Goal: Information Seeking & Learning: Learn about a topic

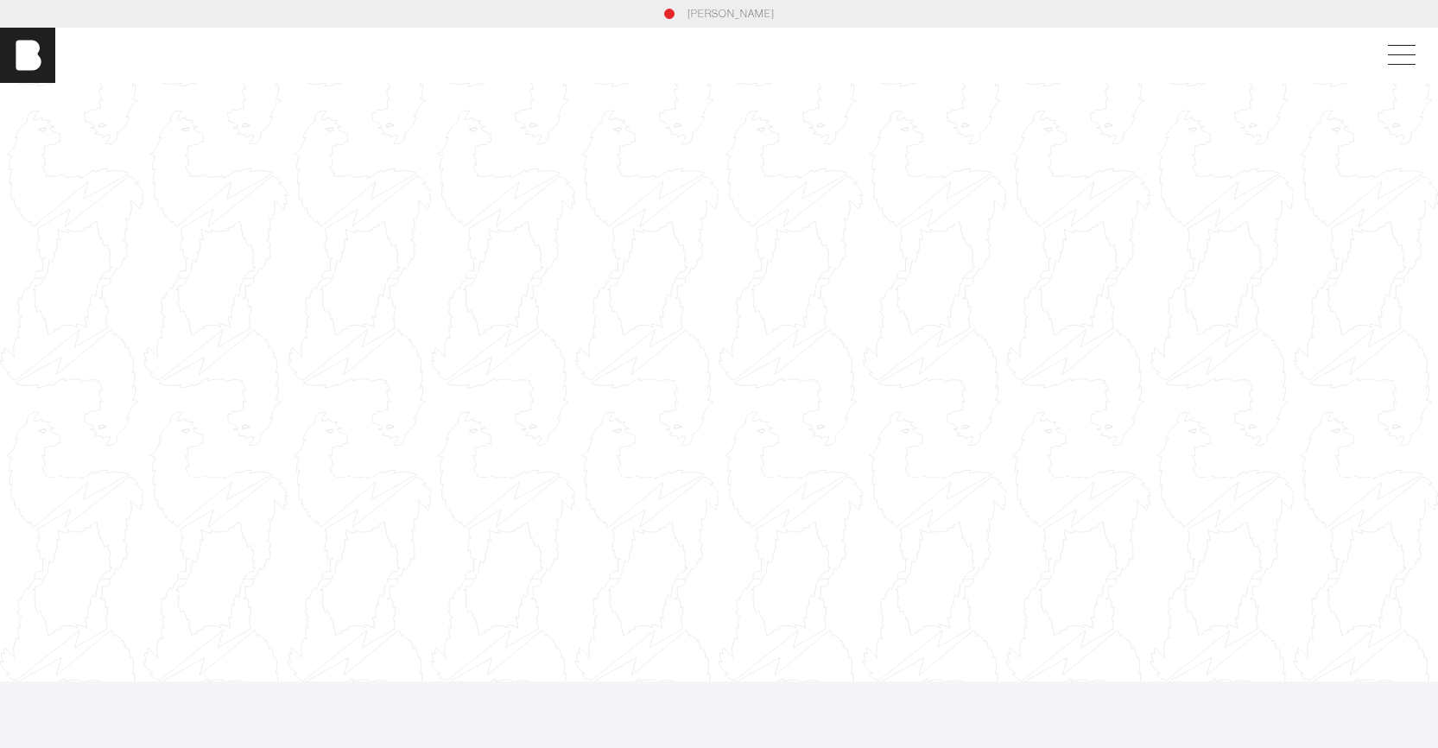
click at [706, 345] on div at bounding box center [719, 382] width 1438 height 809
click at [1030, 274] on div at bounding box center [719, 382] width 1438 height 809
click at [1029, 276] on div at bounding box center [719, 382] width 1438 height 809
click at [696, 290] on div at bounding box center [719, 382] width 1438 height 809
click at [907, 333] on div at bounding box center [719, 382] width 1438 height 809
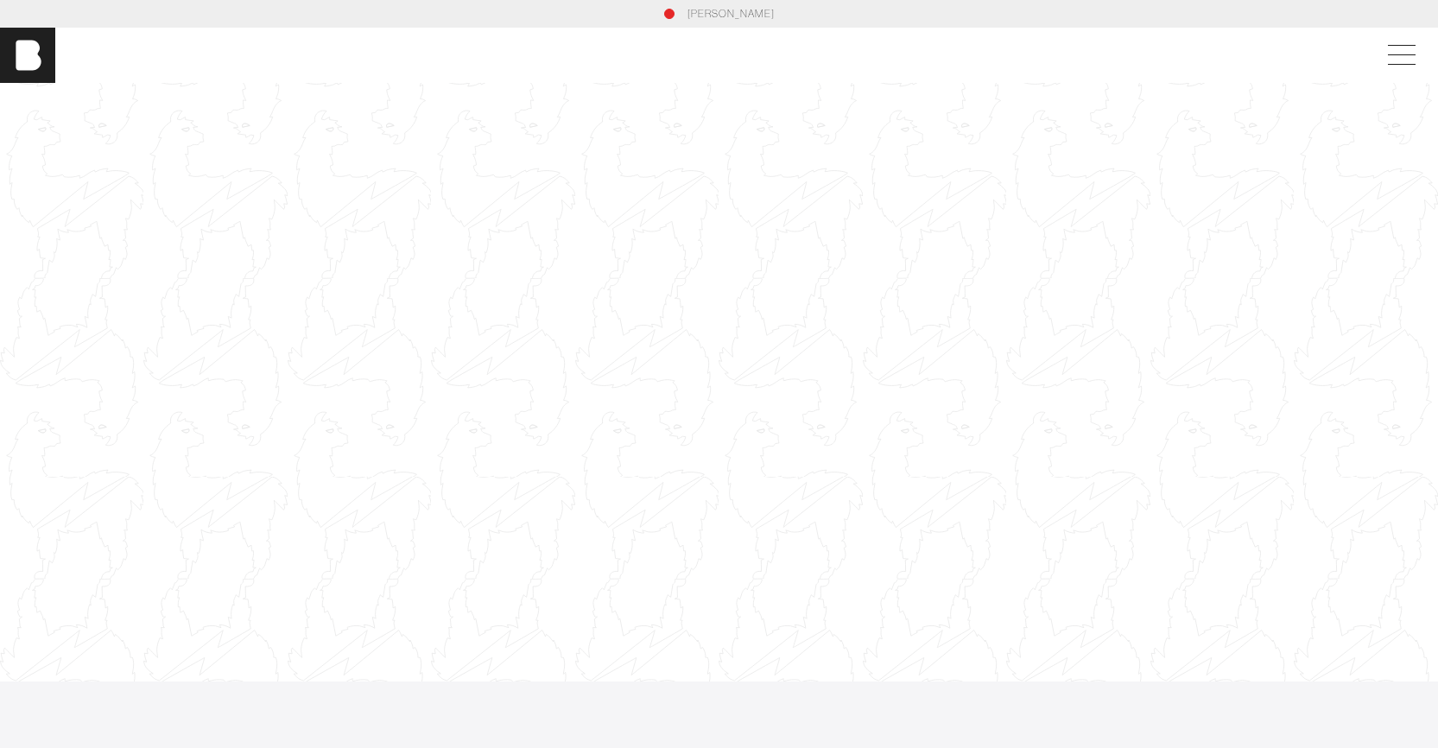
click at [905, 333] on div at bounding box center [719, 382] width 1438 height 809
click at [1417, 63] on span at bounding box center [1398, 55] width 40 height 31
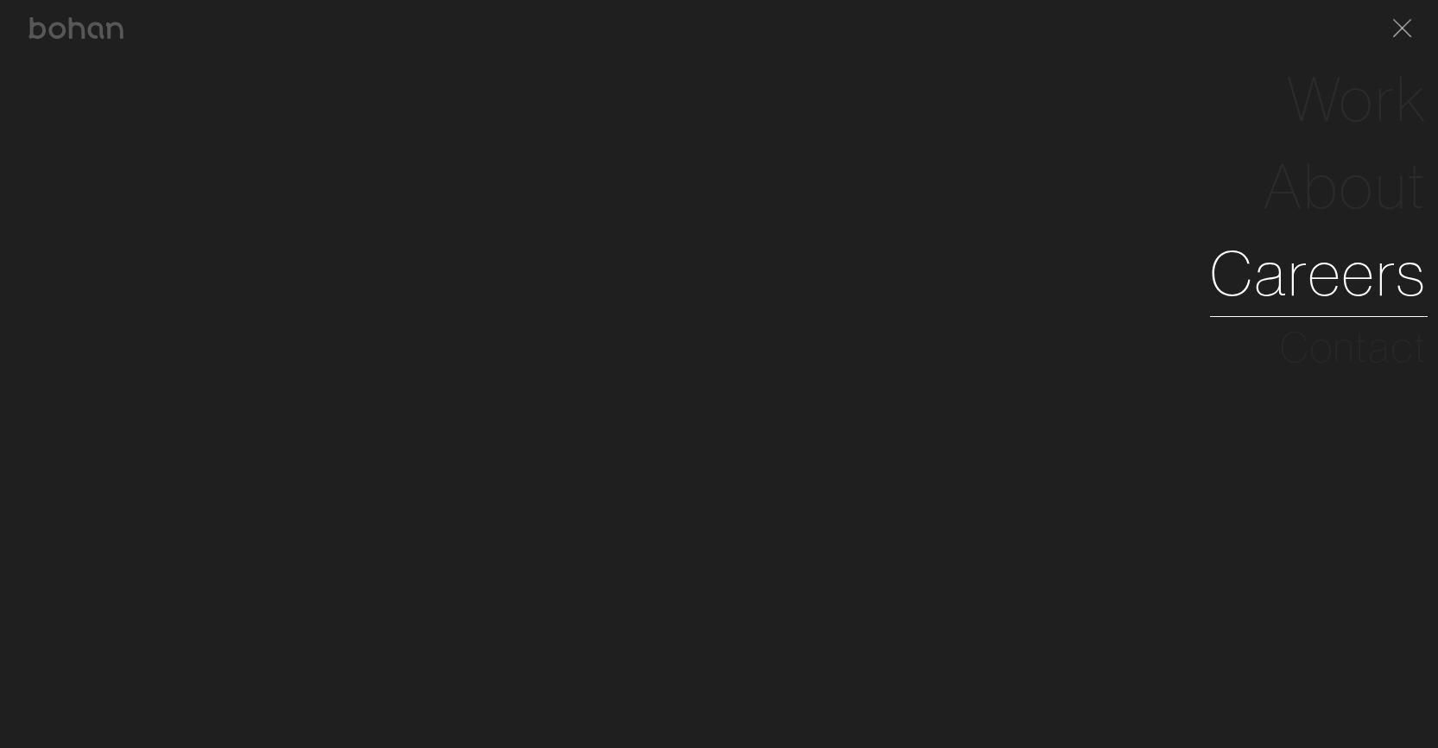
click at [1343, 276] on link "Careers" at bounding box center [1319, 273] width 218 height 87
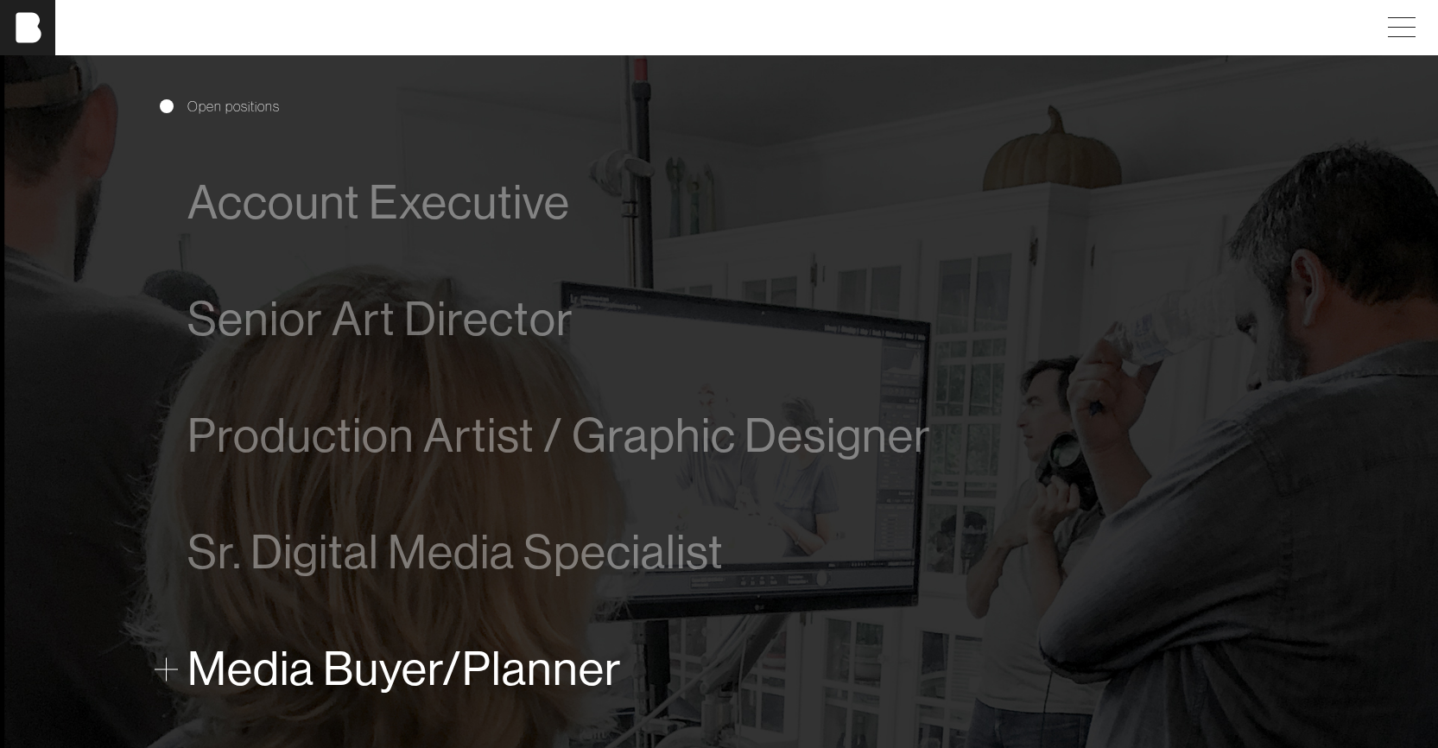
scroll to position [781, 0]
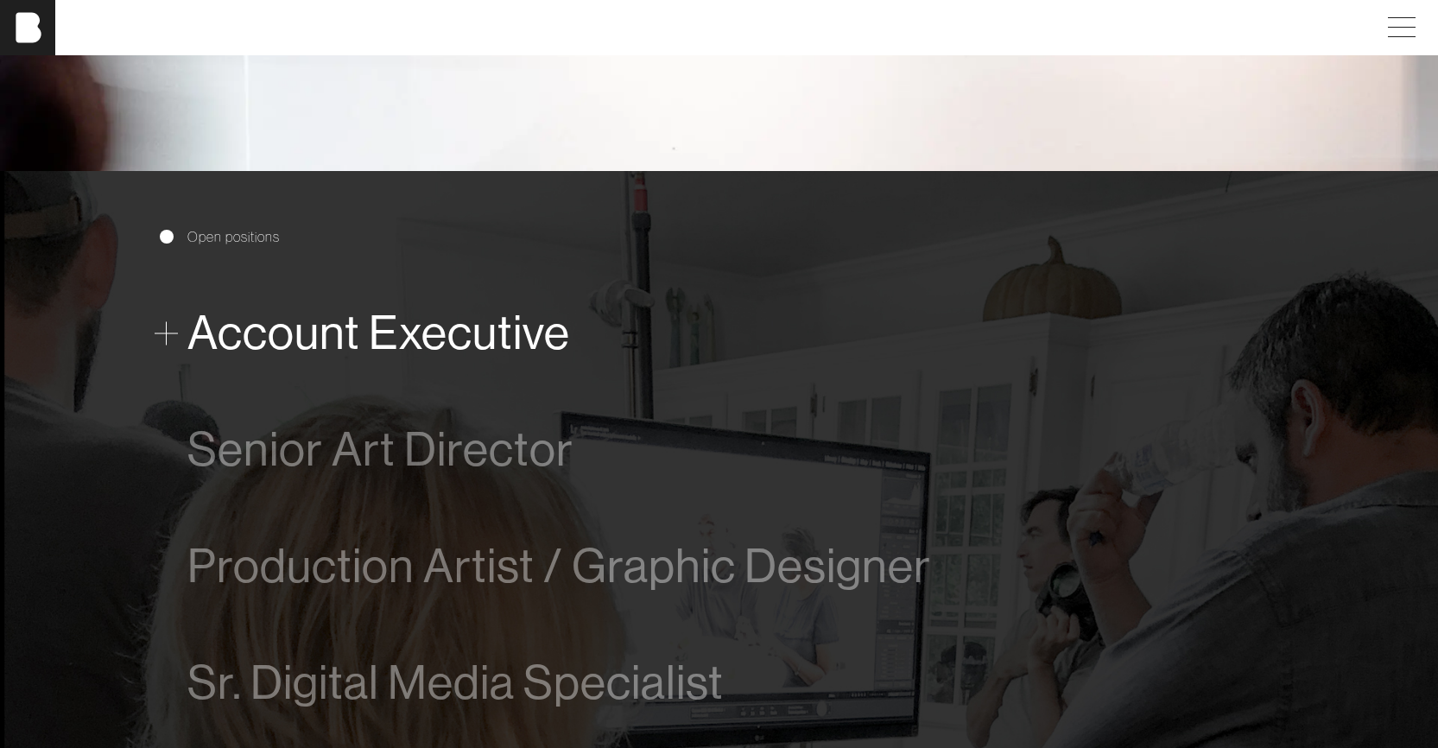
click at [414, 335] on span "Account Executive" at bounding box center [378, 333] width 383 height 53
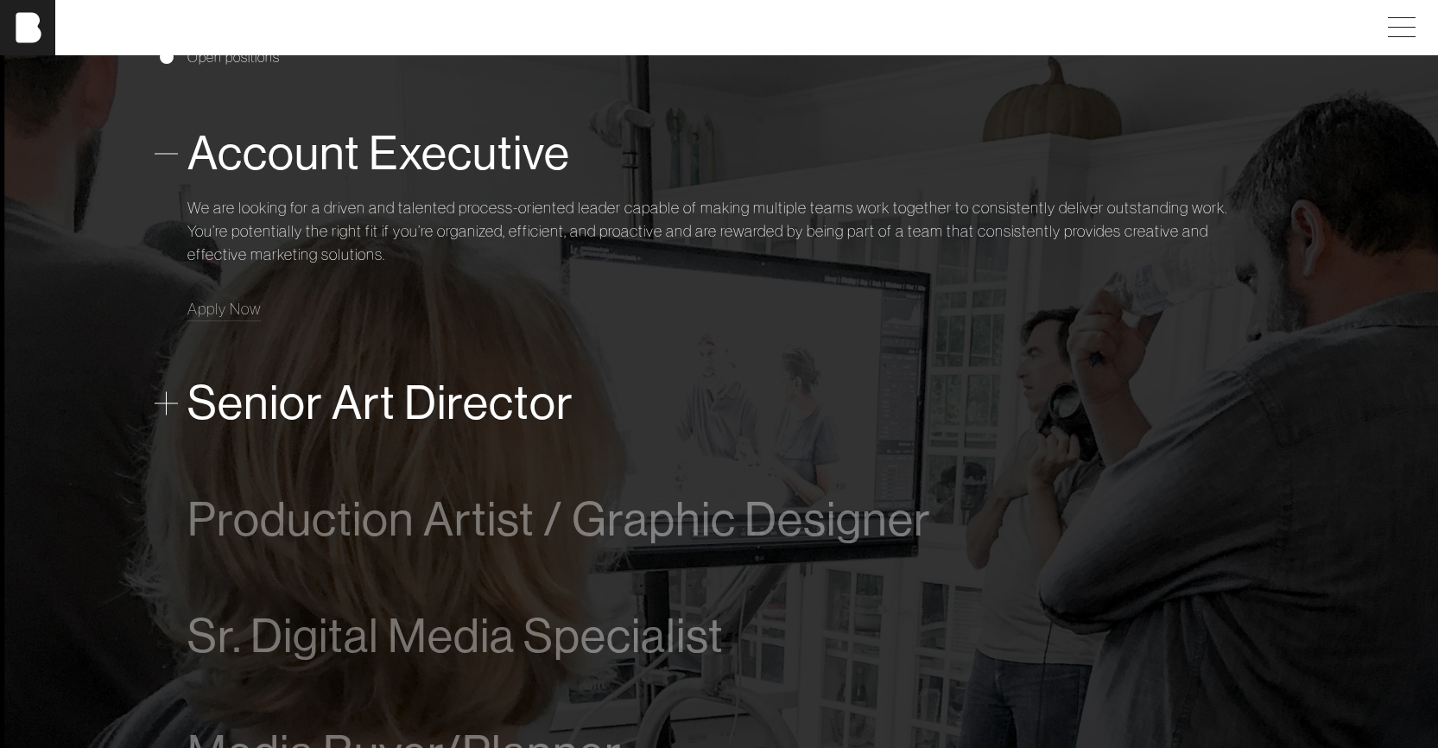
scroll to position [1073, 0]
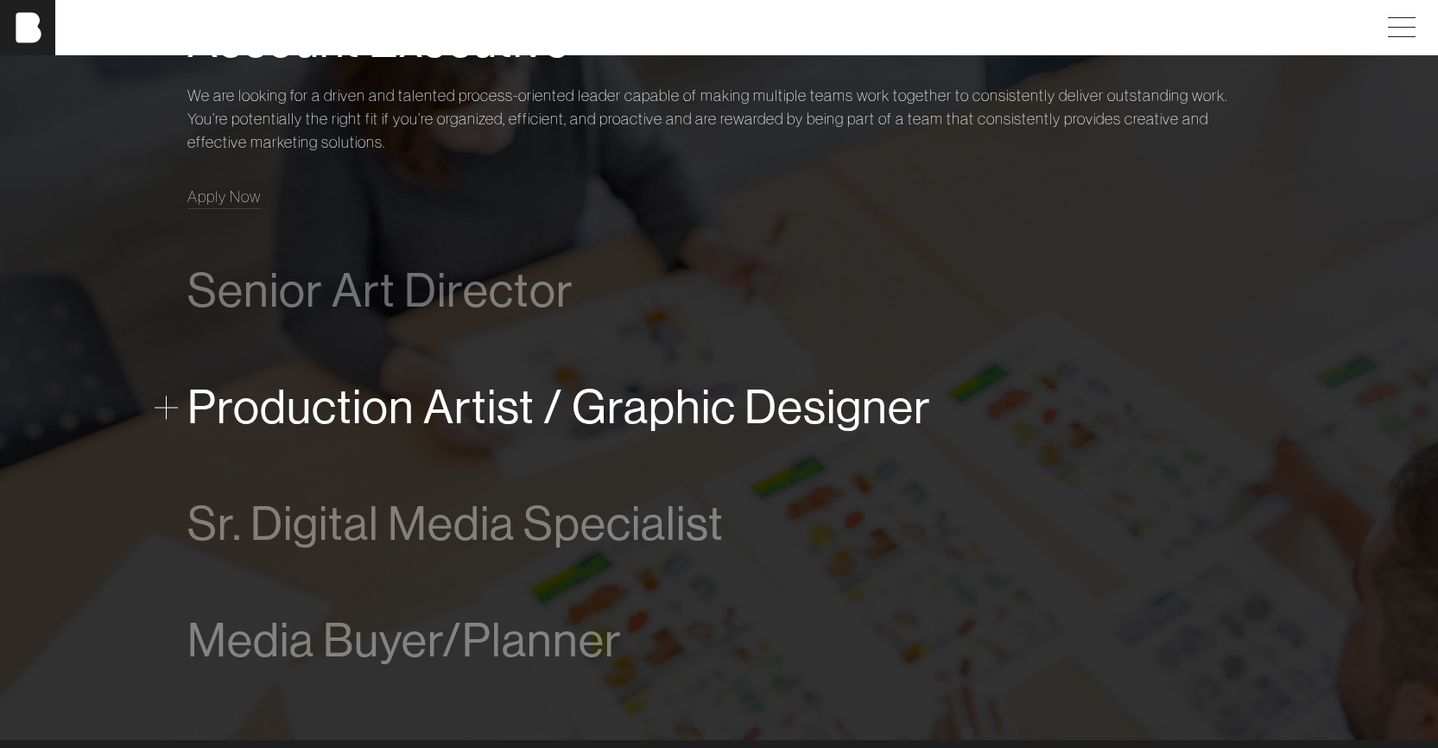
click at [378, 398] on span "Production Artist / Graphic Designer" at bounding box center [559, 407] width 744 height 53
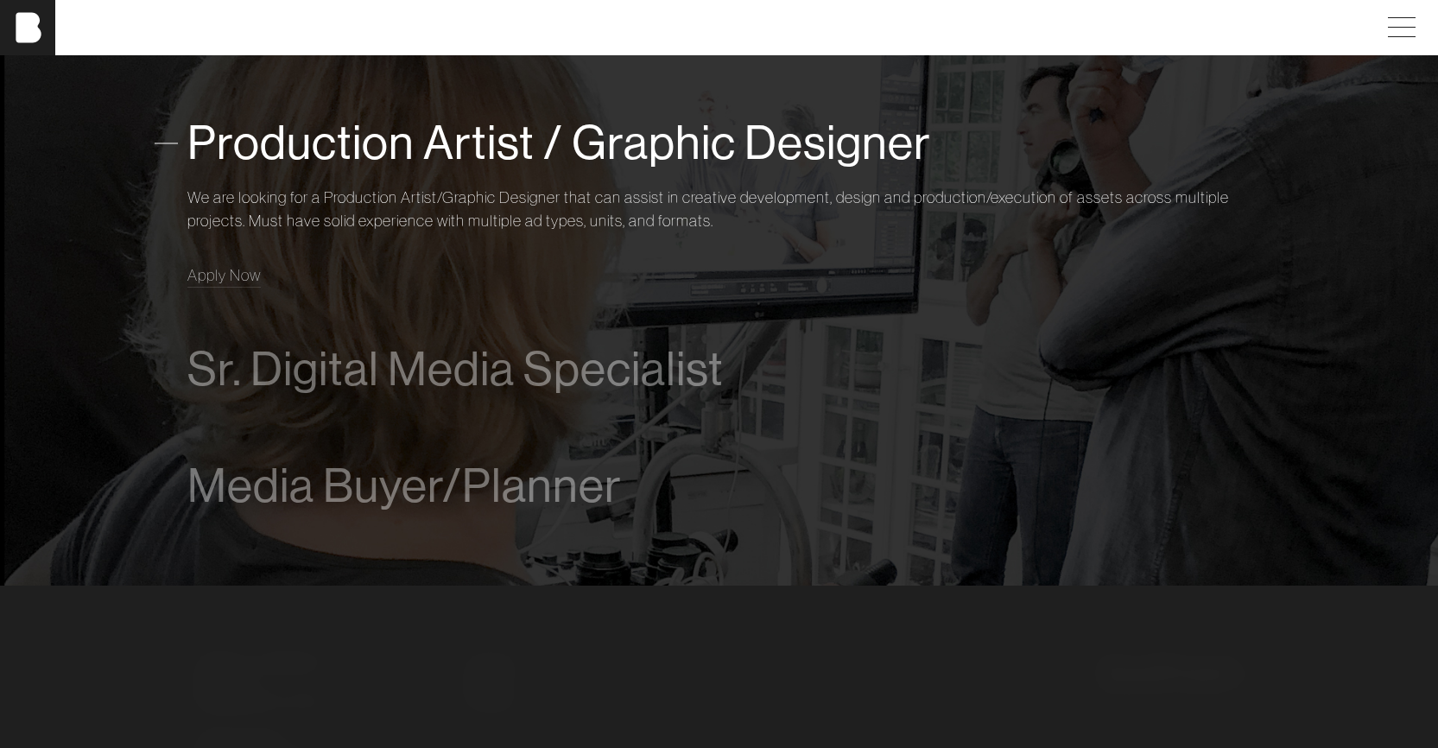
scroll to position [1308, 0]
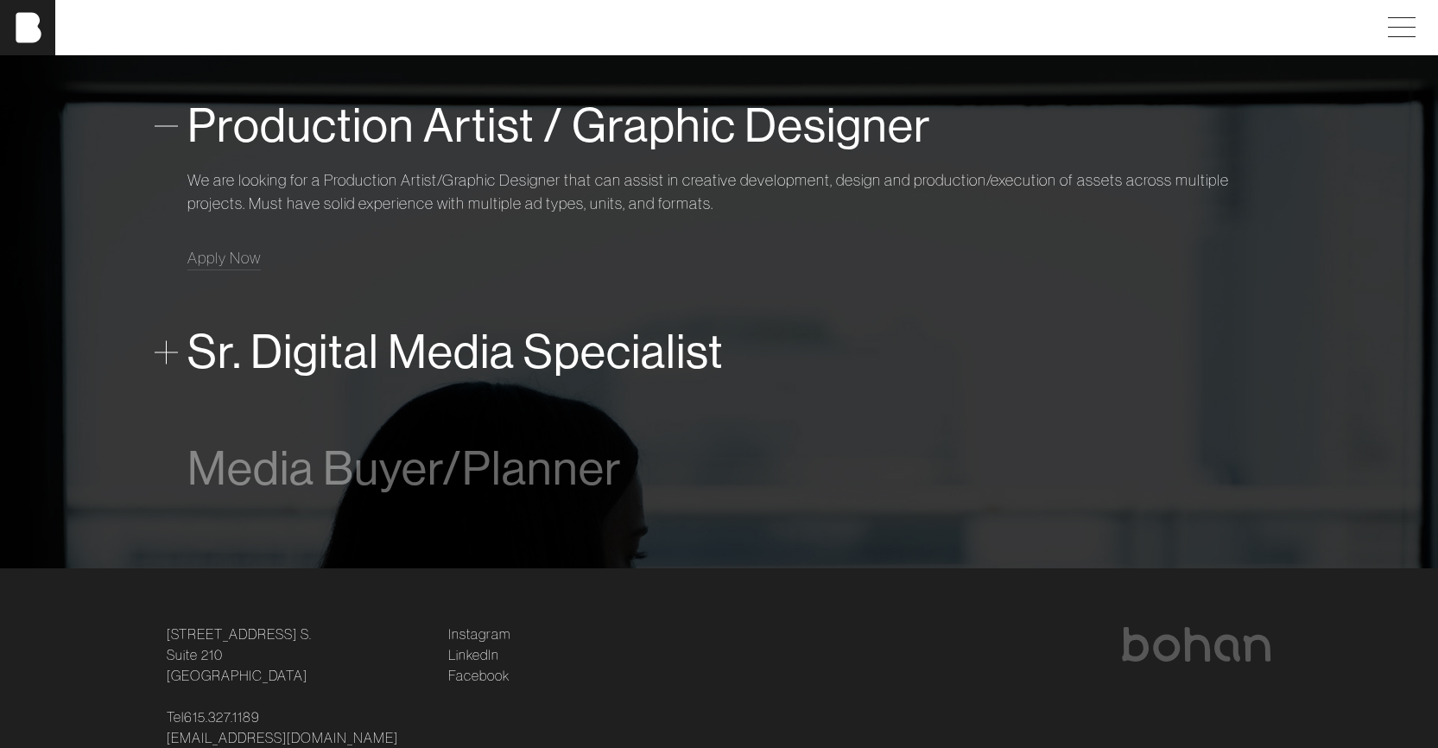
click at [383, 350] on span "Sr. Digital Media Specialist" at bounding box center [455, 352] width 536 height 53
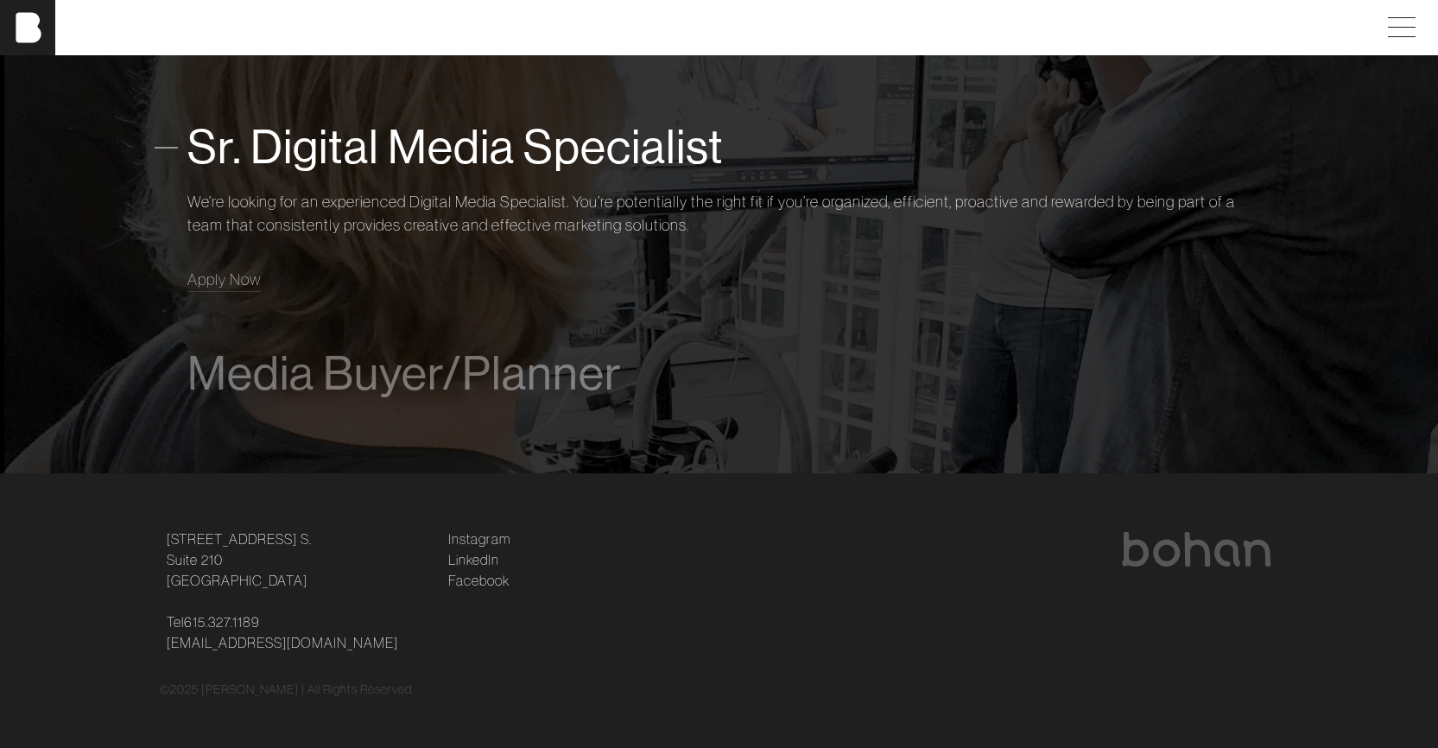
scroll to position [1409, 0]
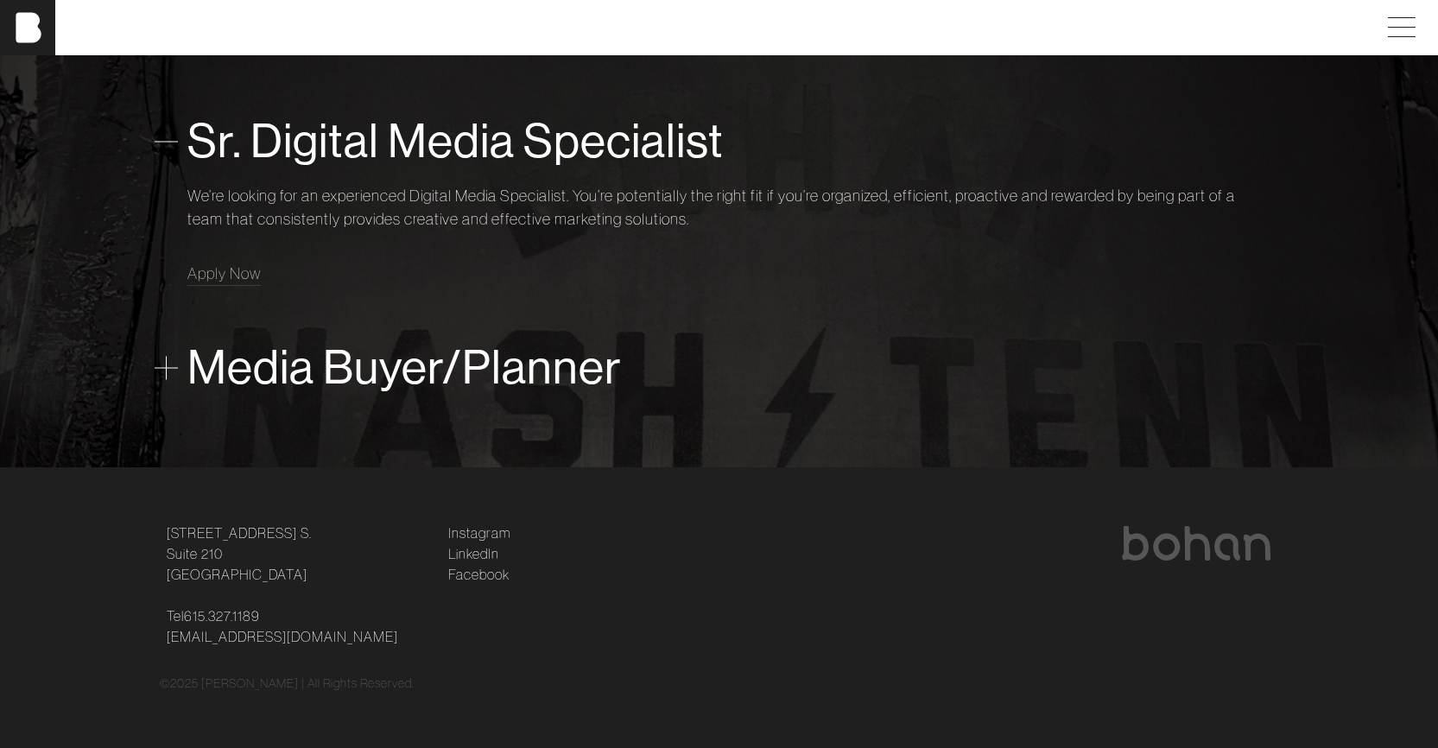
click at [320, 359] on span "Media Buyer/Planner" at bounding box center [404, 367] width 434 height 53
